Goal: Task Accomplishment & Management: Use online tool/utility

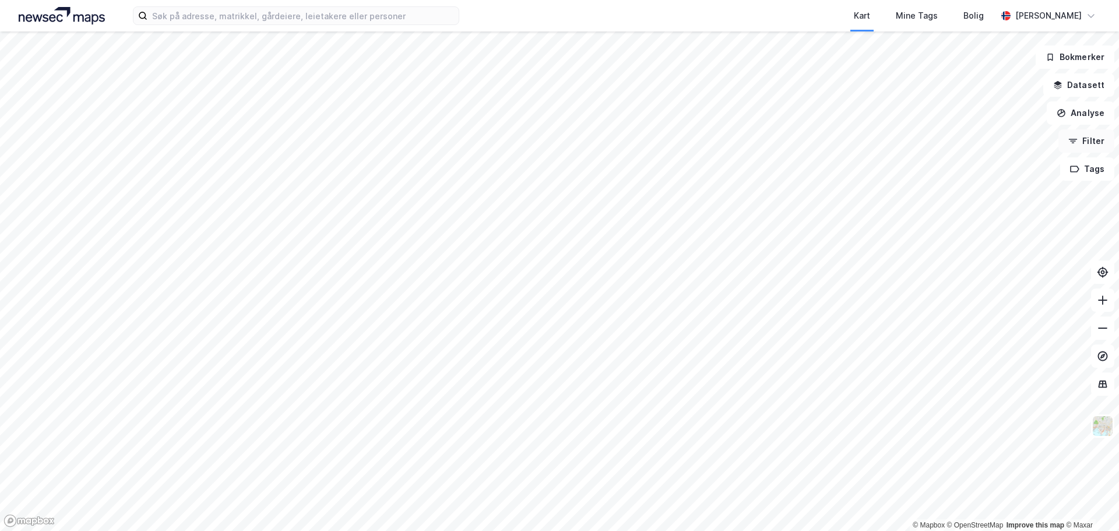
click at [1098, 140] on button "Filter" at bounding box center [1086, 140] width 56 height 23
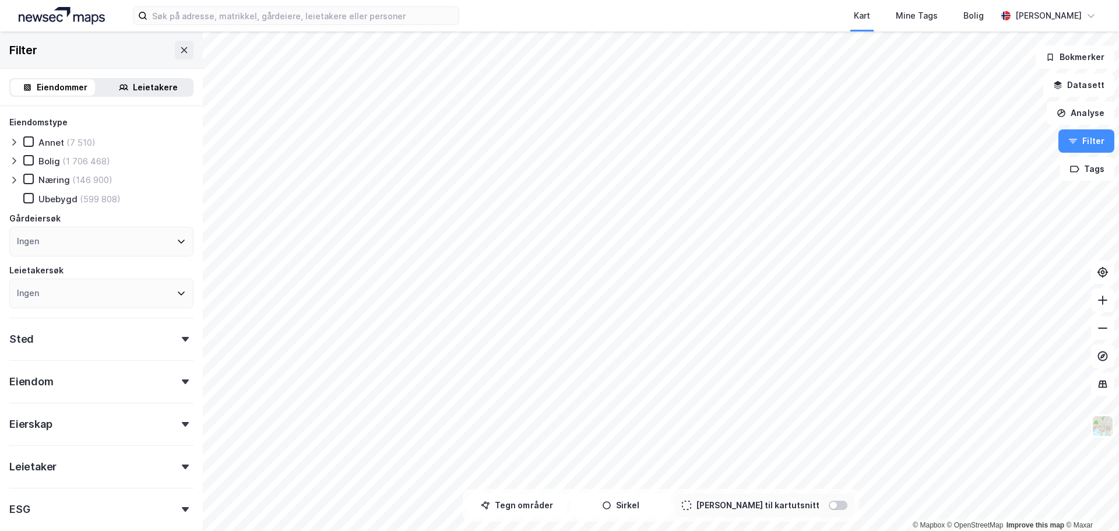
click at [156, 86] on div "Leietakere" at bounding box center [155, 87] width 45 height 14
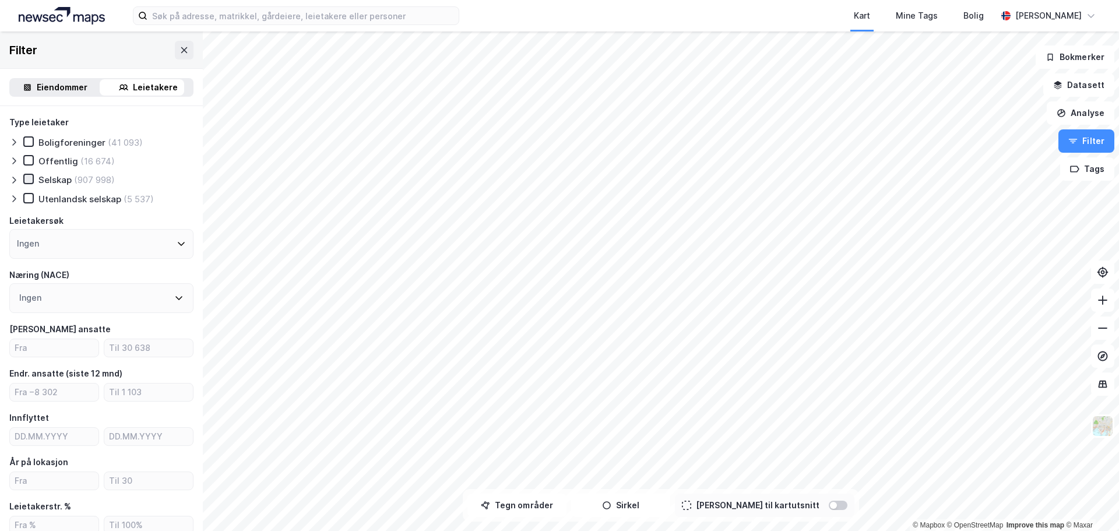
click at [28, 177] on icon at bounding box center [28, 179] width 8 height 8
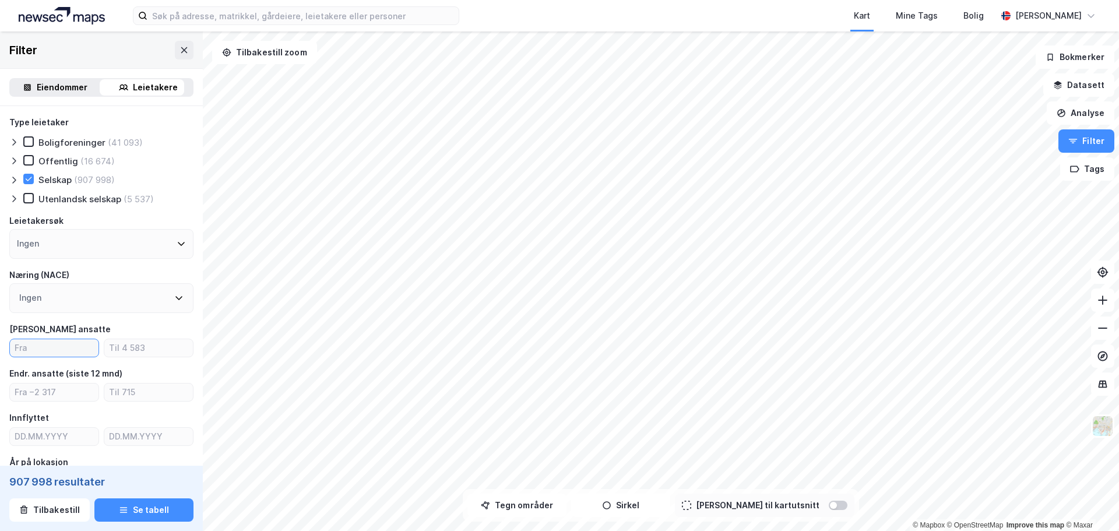
click at [50, 349] on input "number" at bounding box center [54, 347] width 89 height 17
type input "40"
click at [177, 245] on icon at bounding box center [181, 243] width 9 height 9
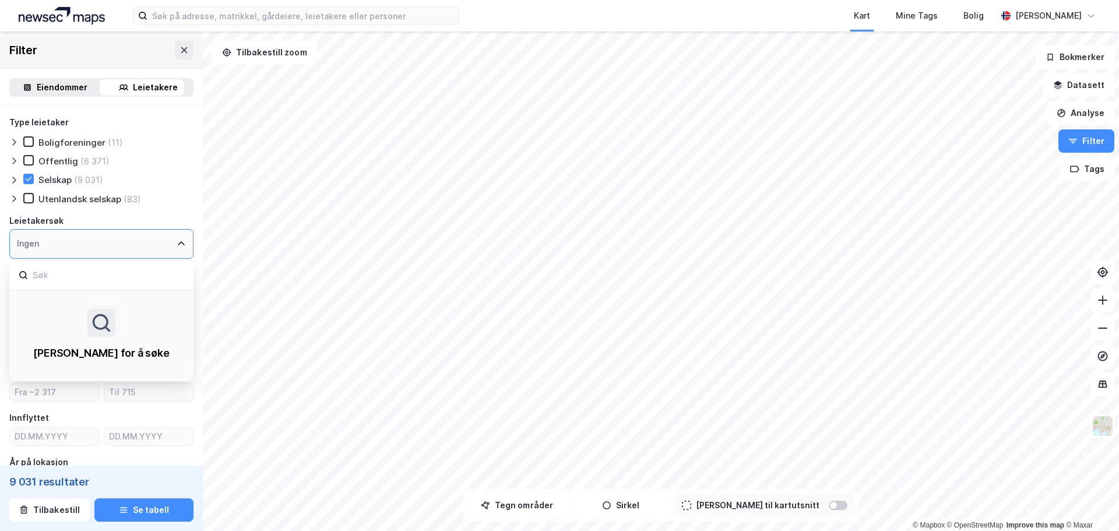
click at [177, 245] on icon at bounding box center [181, 243] width 9 height 9
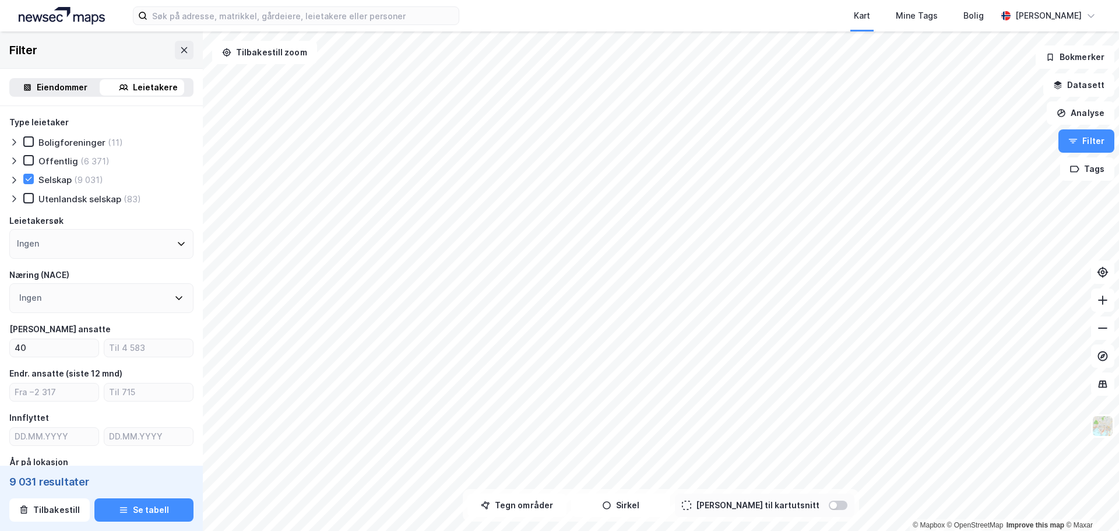
click at [170, 202] on div "Utenlandsk selskap (83)" at bounding box center [101, 199] width 184 height 12
click at [174, 297] on icon at bounding box center [178, 297] width 9 height 9
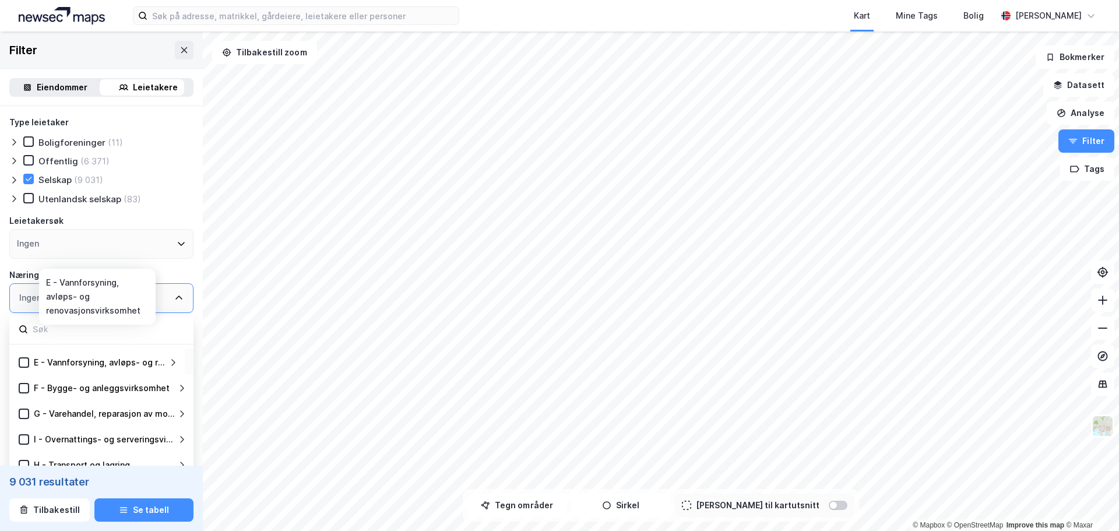
scroll to position [117, 0]
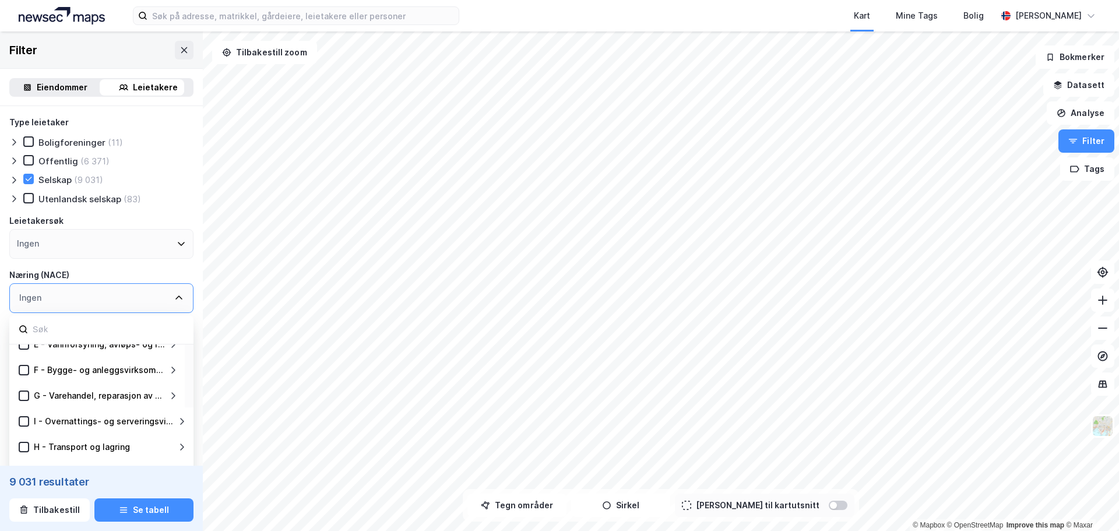
click at [187, 200] on div "Type leietaker Boligforeninger (11) Offentlig (6 371) Selskap (9 031) Utenlands…" at bounding box center [101, 418] width 203 height 624
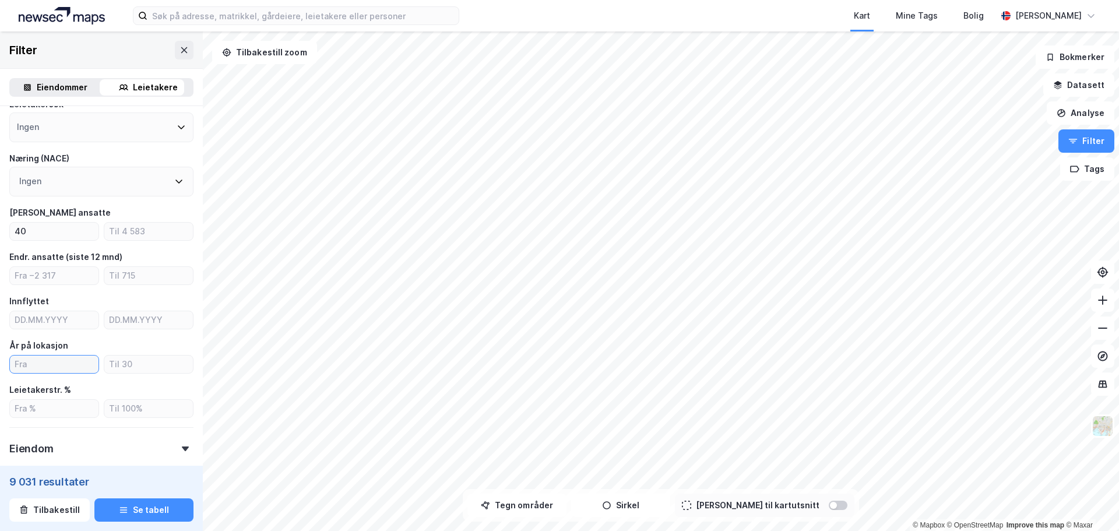
click at [31, 364] on input "number" at bounding box center [54, 364] width 89 height 17
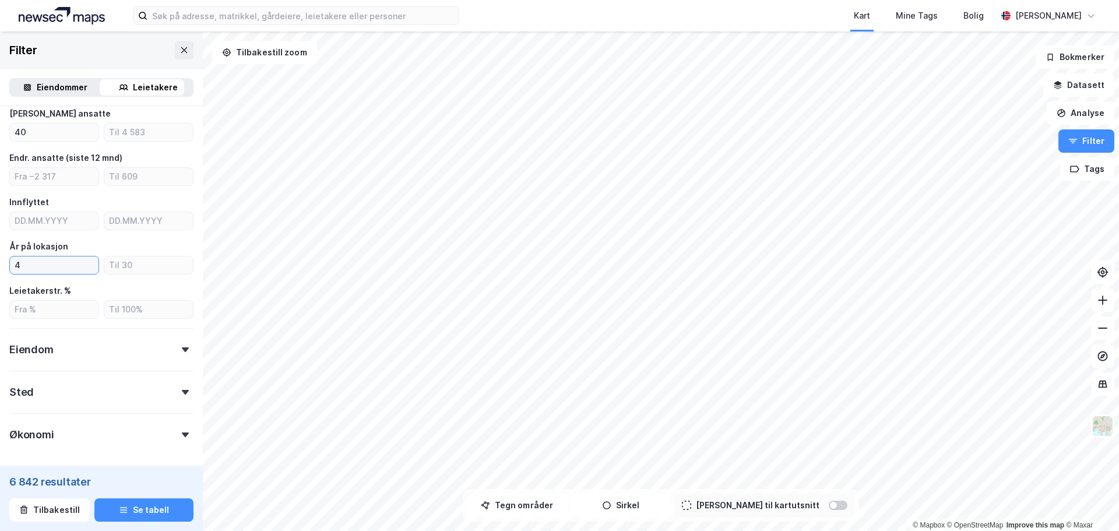
scroll to position [233, 0]
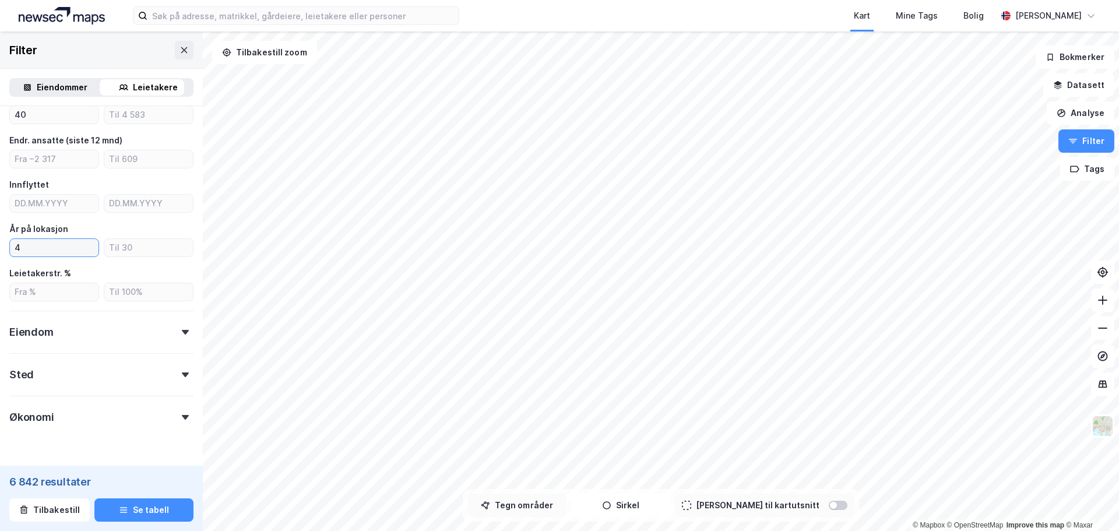
type input "4"
click at [548, 501] on button "Tegn områder" at bounding box center [516, 505] width 99 height 23
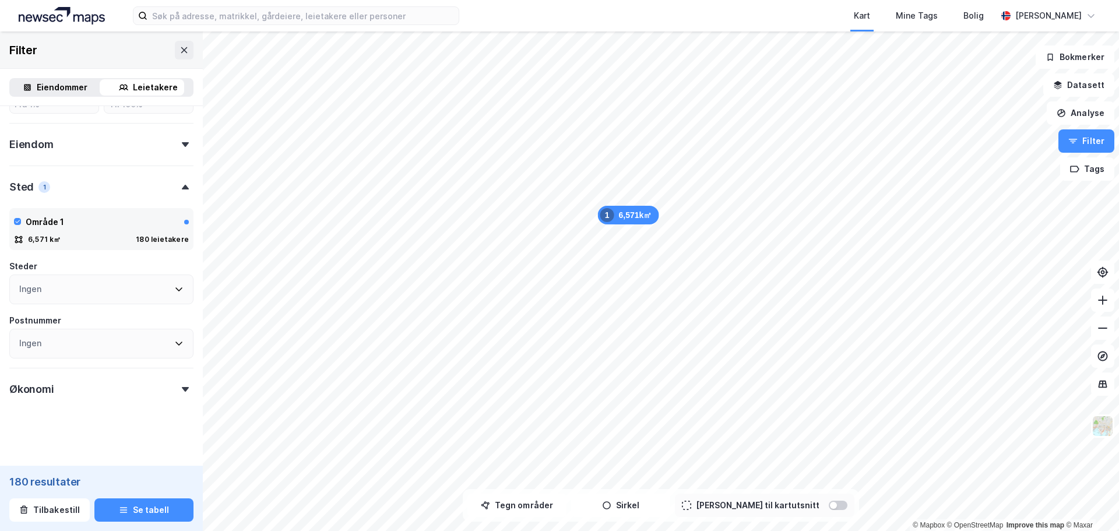
scroll to position [424, 0]
click at [173, 383] on div "Økonomi" at bounding box center [101, 381] width 184 height 33
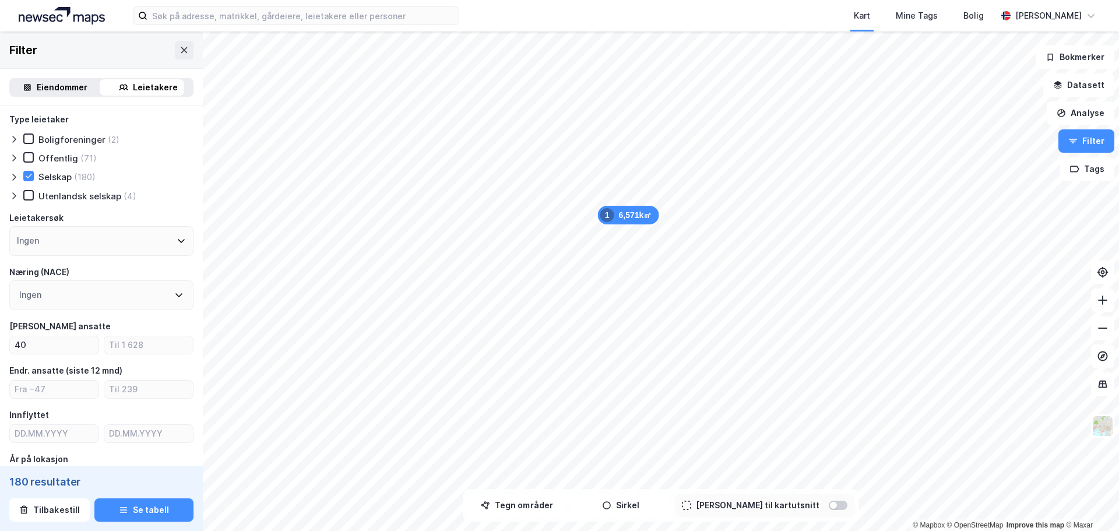
scroll to position [0, 0]
click at [31, 199] on icon at bounding box center [28, 198] width 8 height 8
click at [174, 299] on icon at bounding box center [178, 297] width 9 height 9
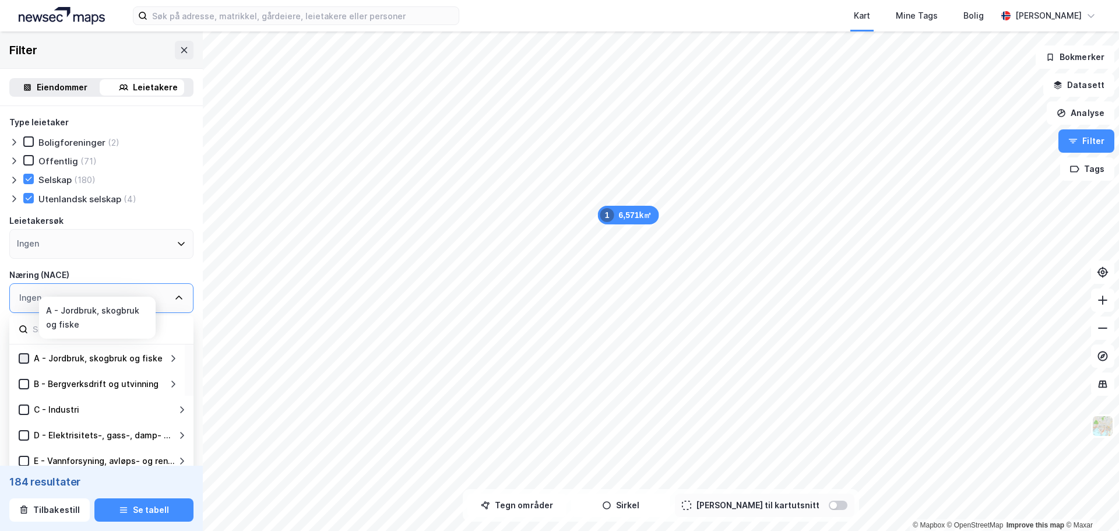
click at [22, 357] on icon at bounding box center [24, 358] width 8 height 8
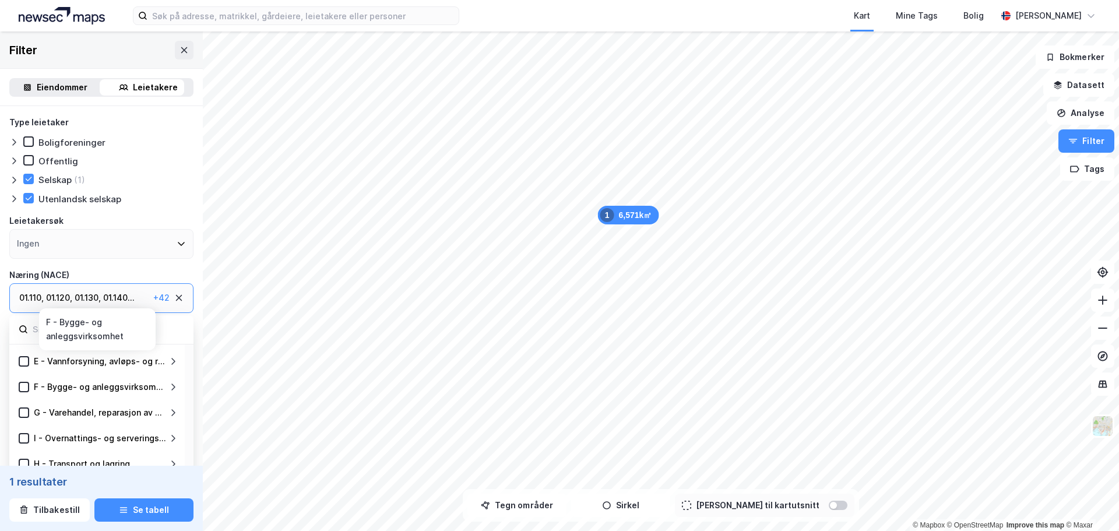
scroll to position [117, 0]
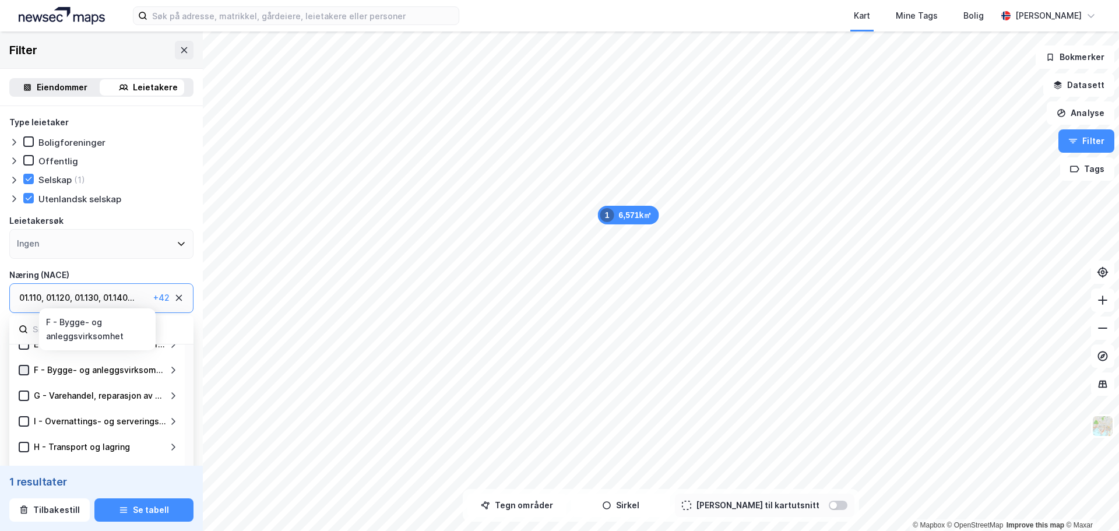
click at [22, 370] on icon at bounding box center [24, 370] width 8 height 8
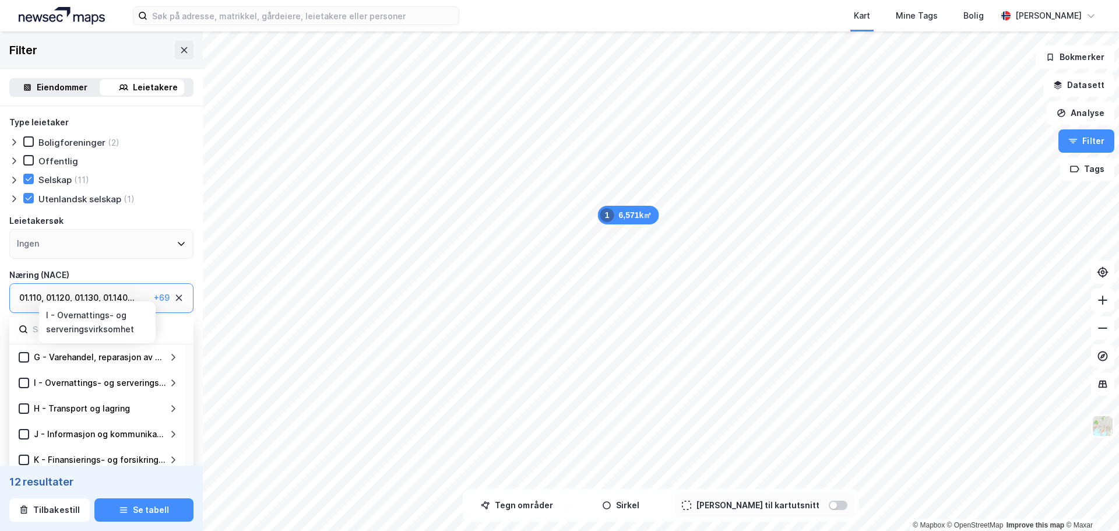
scroll to position [175, 0]
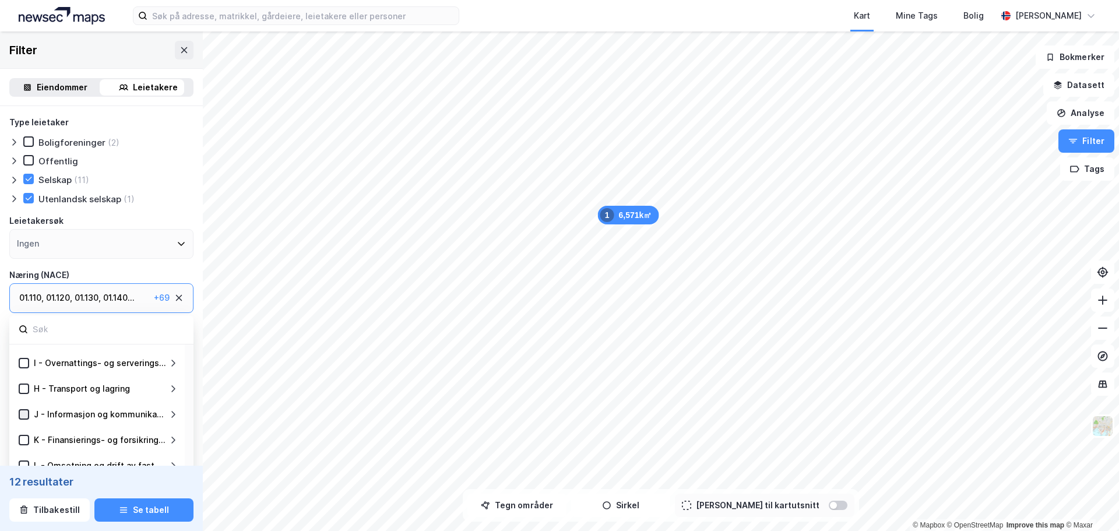
click at [22, 412] on icon at bounding box center [24, 414] width 8 height 8
click at [26, 440] on icon at bounding box center [24, 440] width 8 height 8
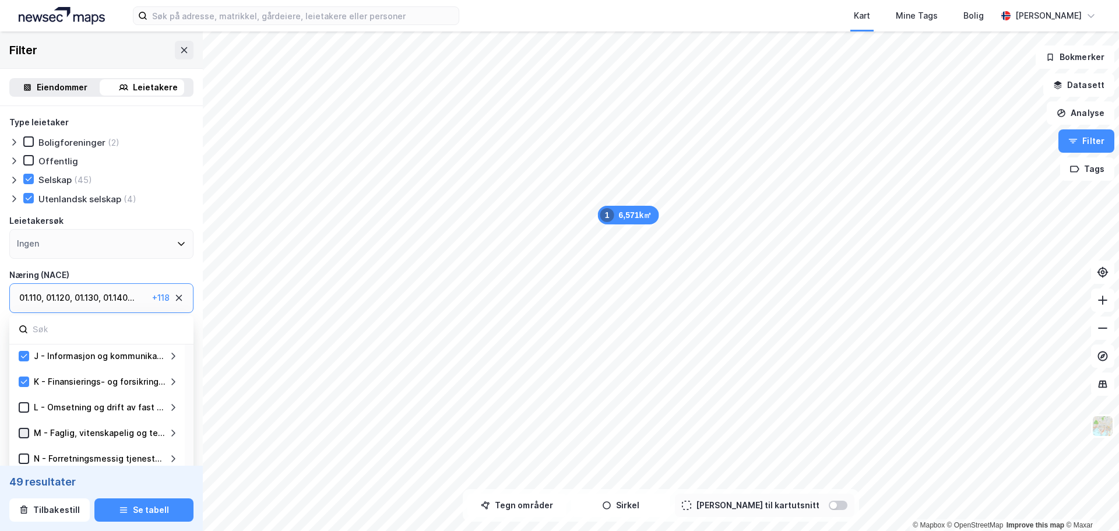
click at [24, 431] on icon at bounding box center [24, 433] width 8 height 8
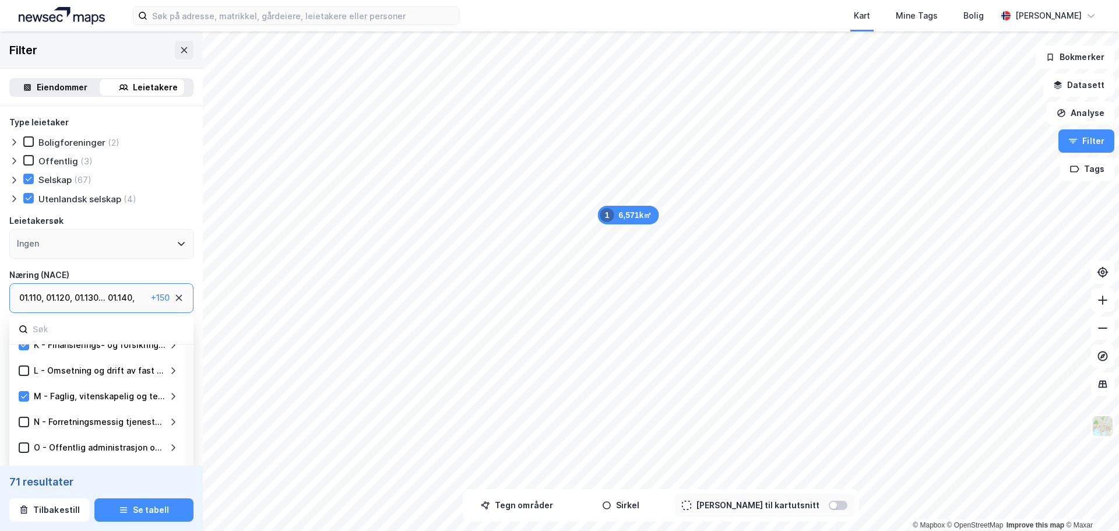
scroll to position [291, 0]
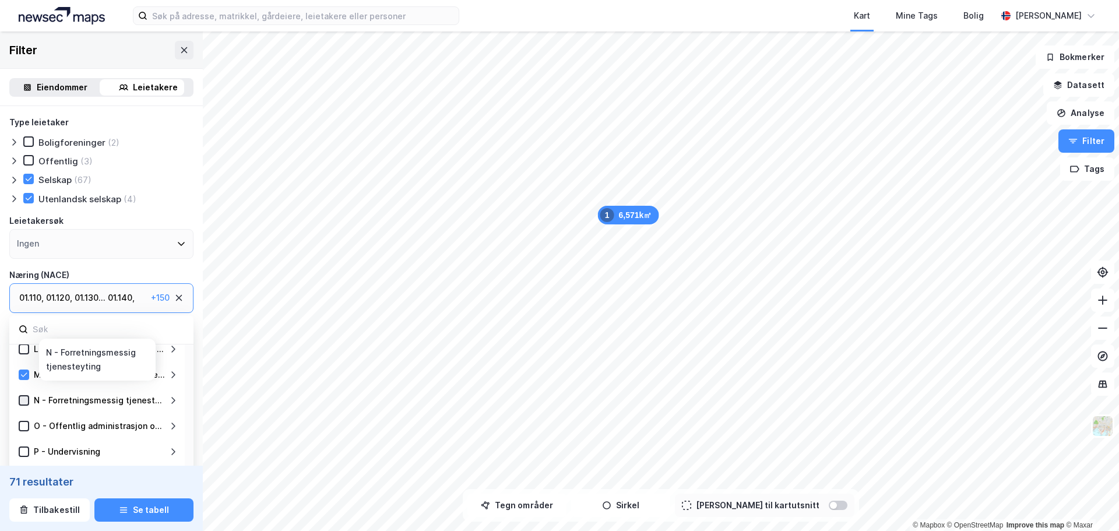
click at [26, 403] on icon at bounding box center [24, 400] width 8 height 8
click at [24, 424] on icon at bounding box center [24, 426] width 8 height 8
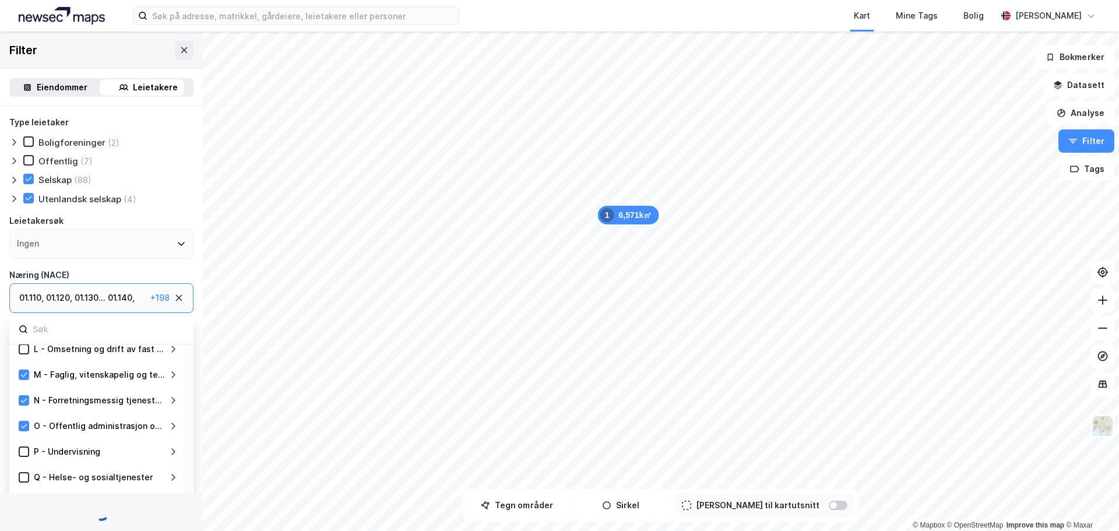
type input "--- (93)"
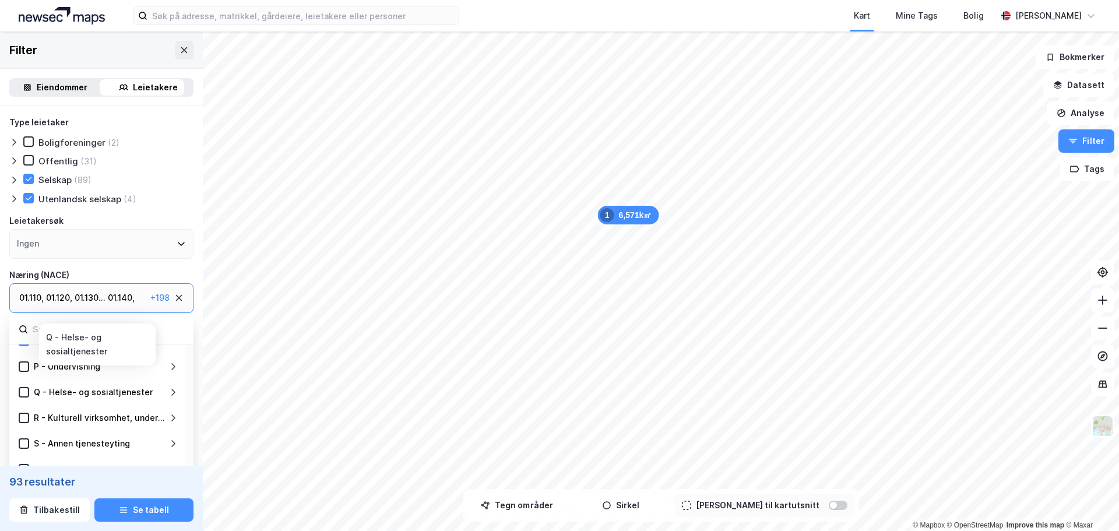
scroll to position [383, 0]
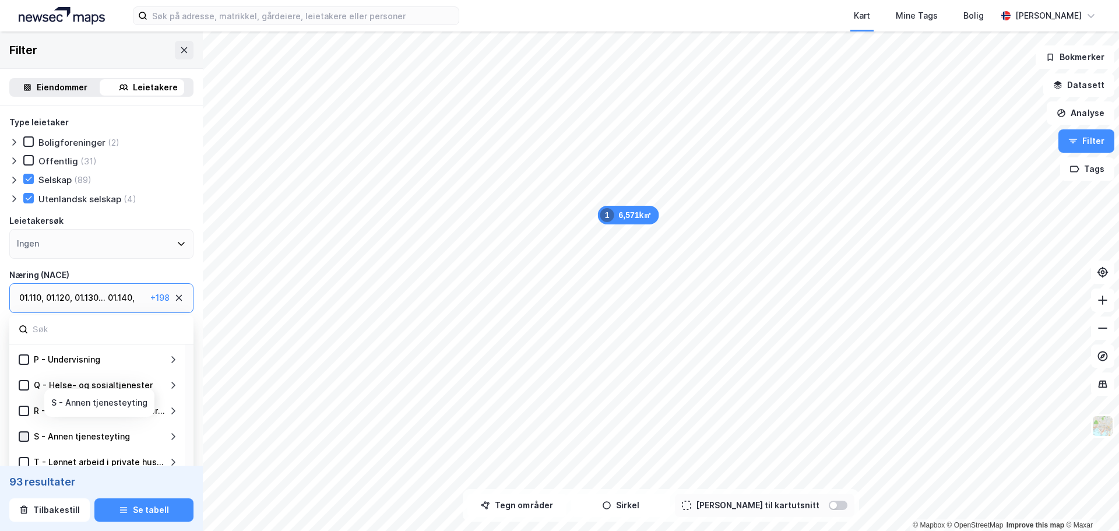
click at [28, 438] on div at bounding box center [24, 436] width 10 height 10
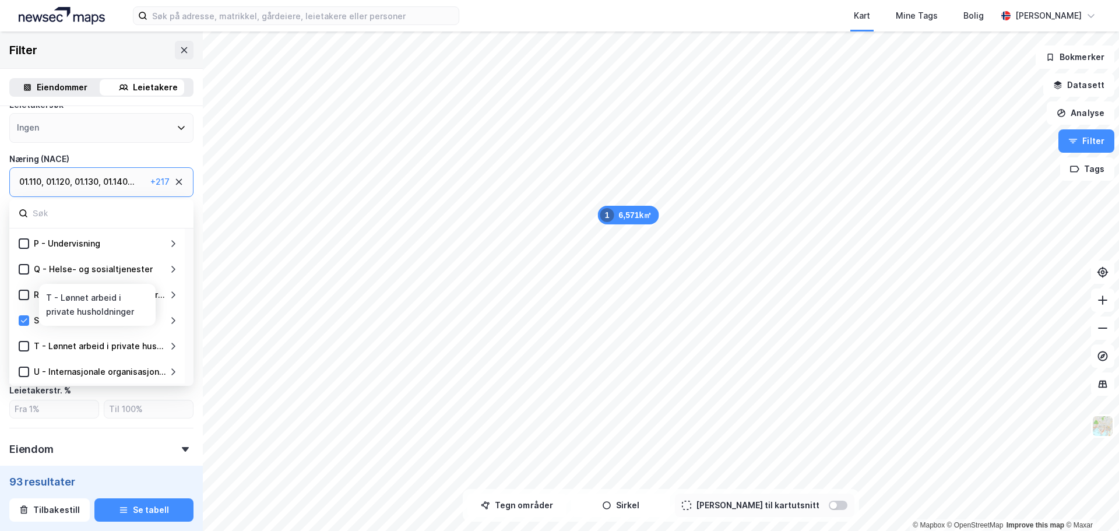
scroll to position [117, 0]
click at [22, 371] on icon at bounding box center [24, 371] width 8 height 8
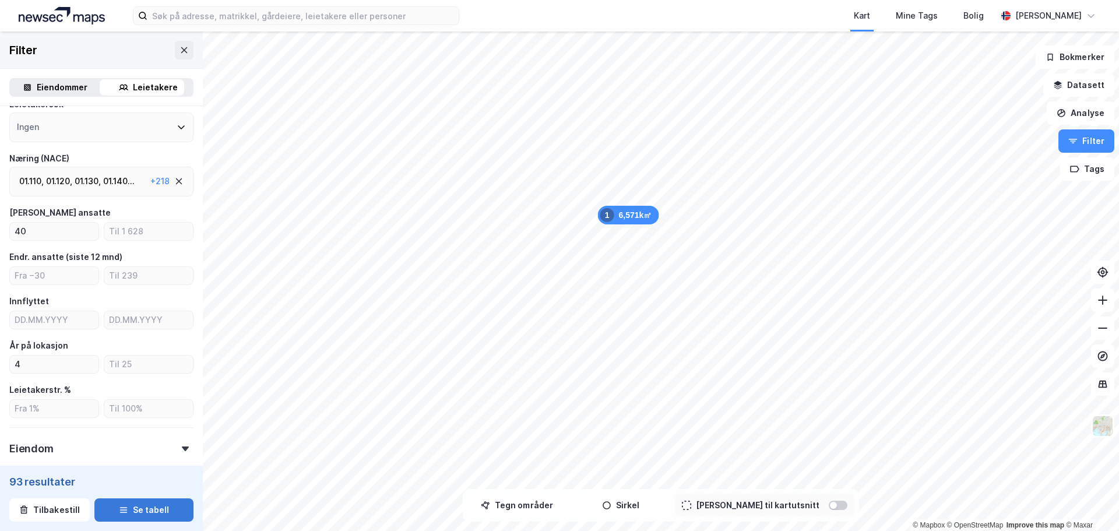
click at [143, 506] on button "Se tabell" at bounding box center [143, 509] width 99 height 23
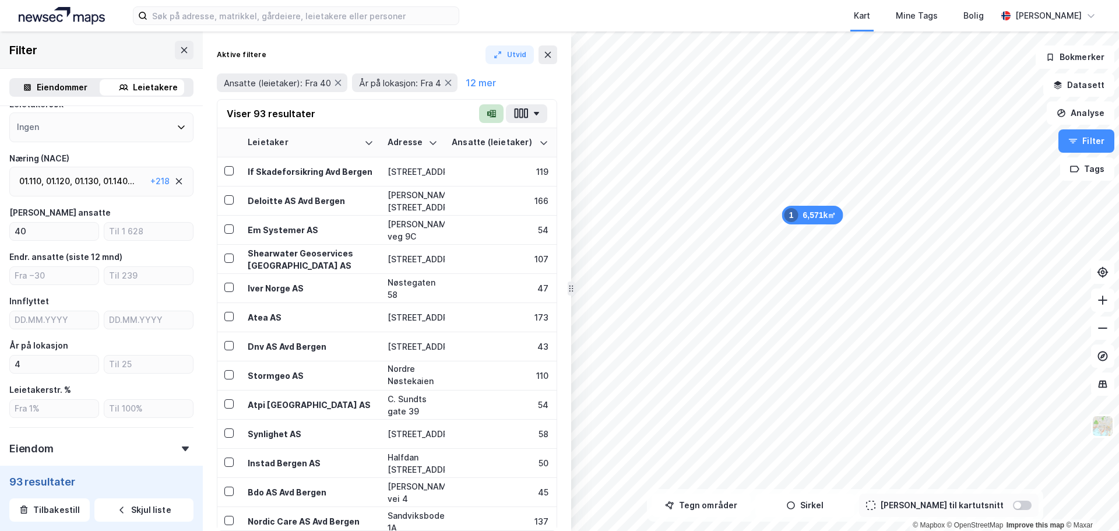
click at [490, 112] on icon "button" at bounding box center [491, 113] width 9 height 9
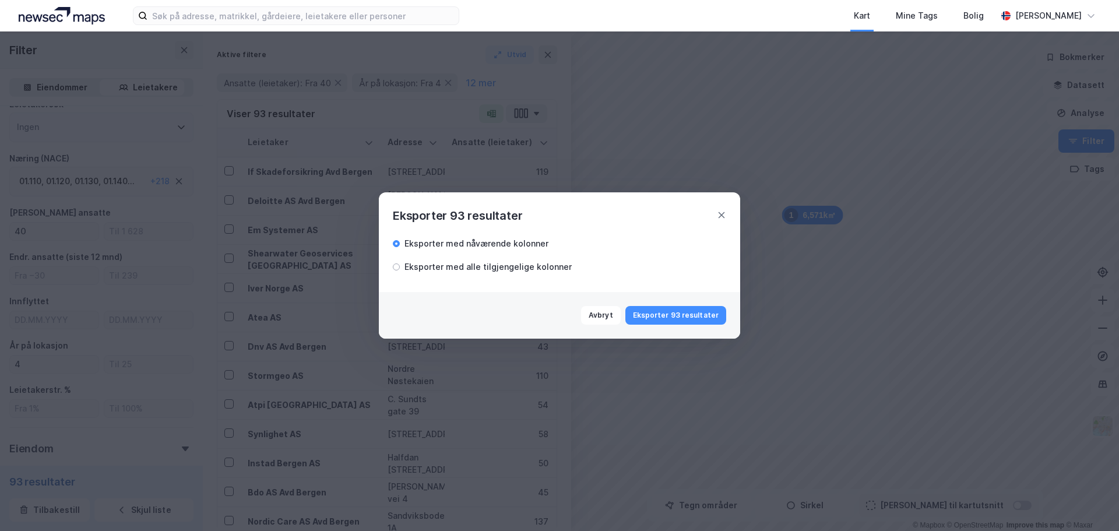
click at [467, 266] on div "Eksporter med alle tilgjengelige kolonner" at bounding box center [487, 267] width 167 height 14
click at [676, 315] on button "Eksporter 93 resultater" at bounding box center [675, 315] width 101 height 19
